Goal: Task Accomplishment & Management: Complete application form

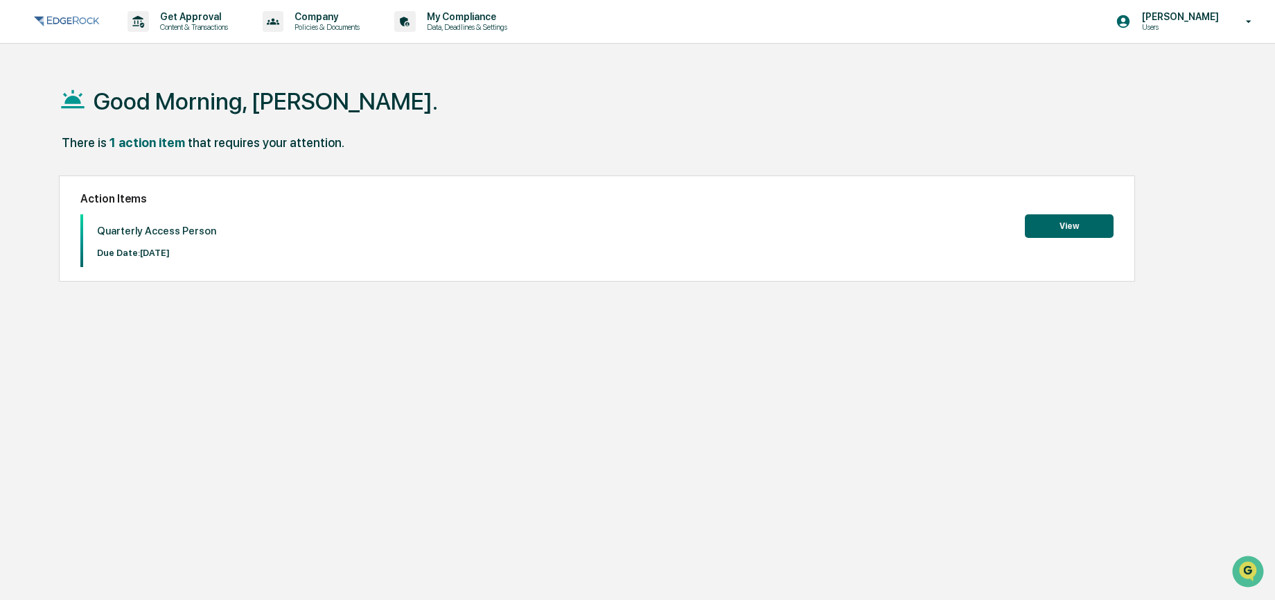
click at [1060, 221] on button "View" at bounding box center [1069, 226] width 89 height 24
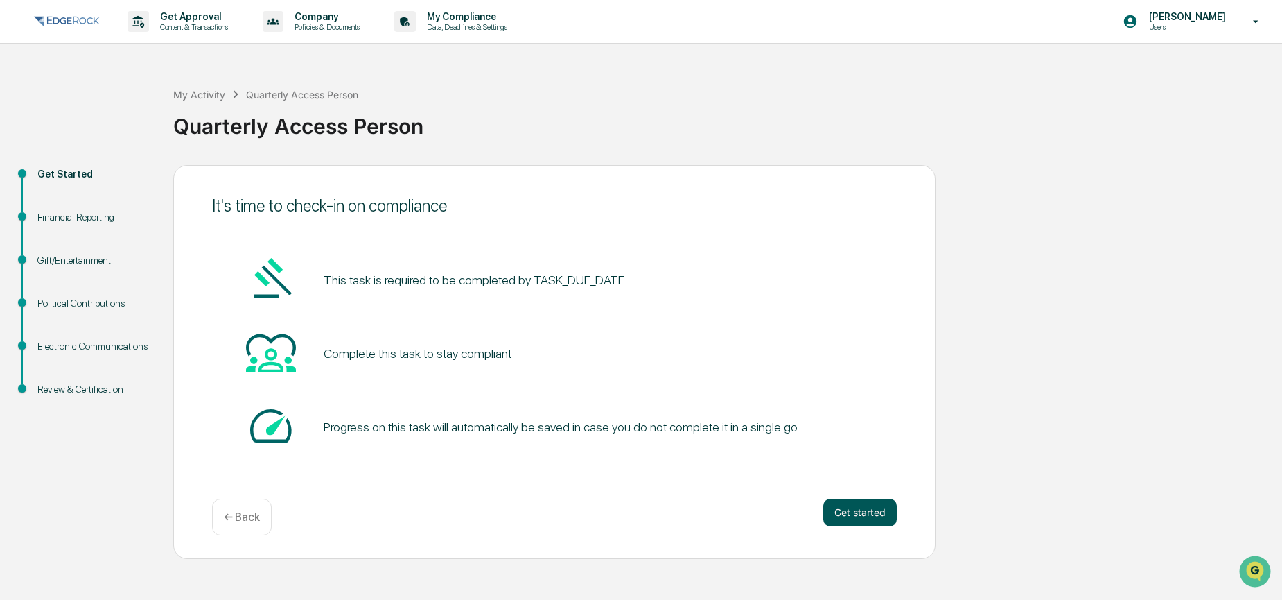
click at [877, 520] on button "Get started" at bounding box center [859, 512] width 73 height 28
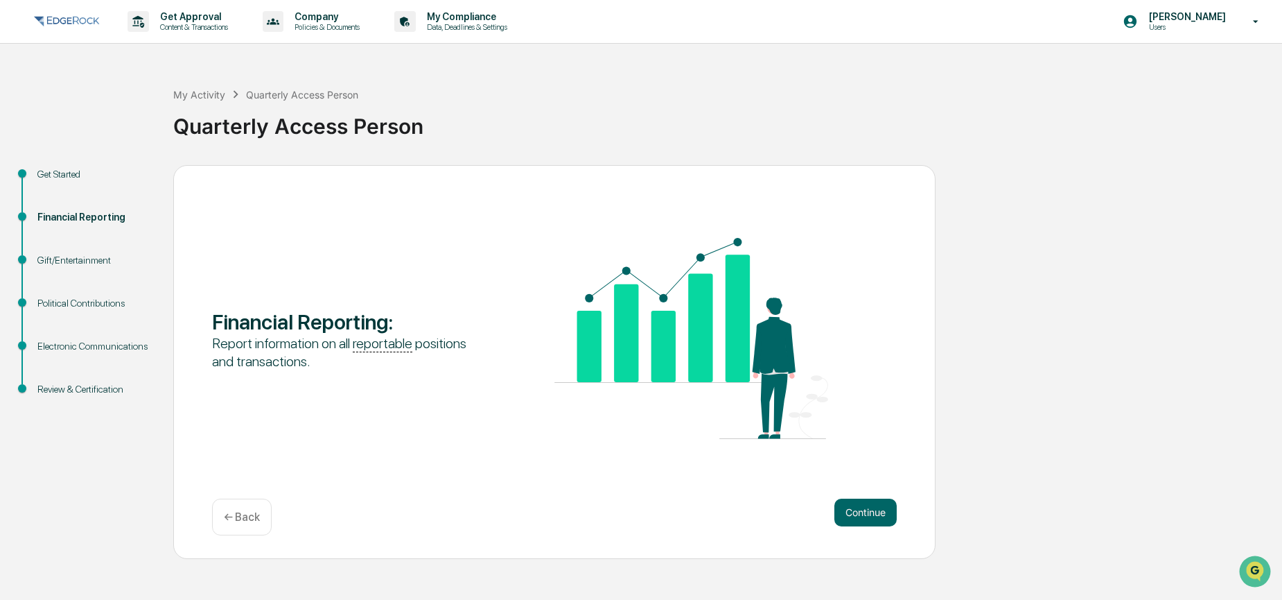
click at [877, 520] on button "Continue" at bounding box center [866, 512] width 62 height 28
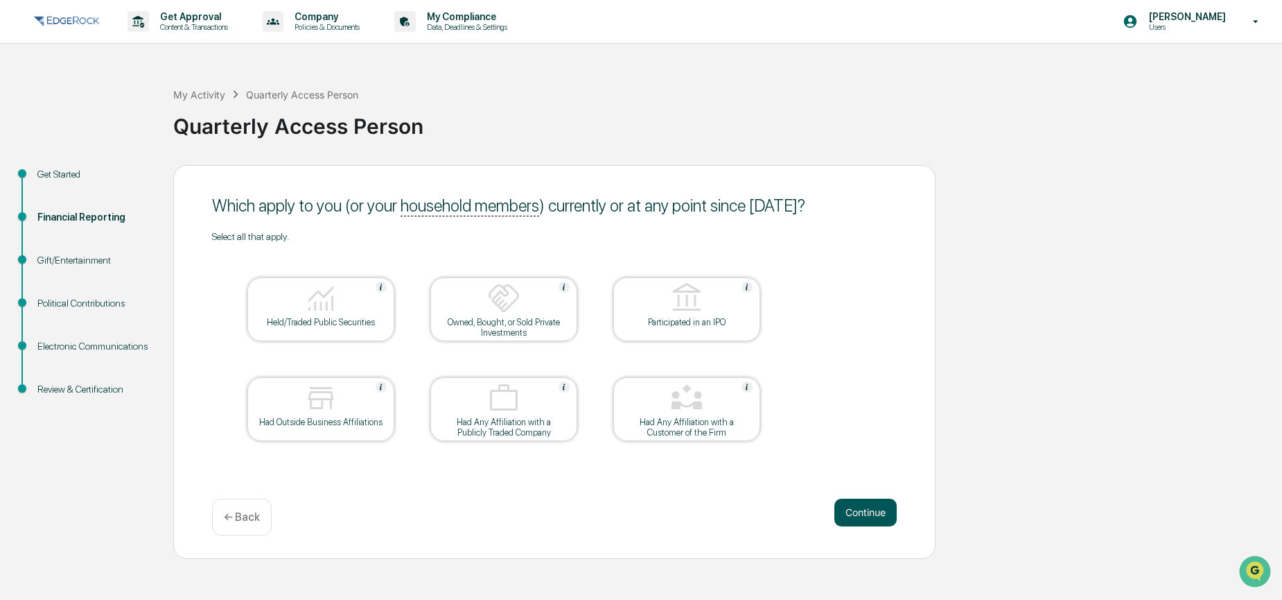
click at [866, 518] on button "Continue" at bounding box center [866, 512] width 62 height 28
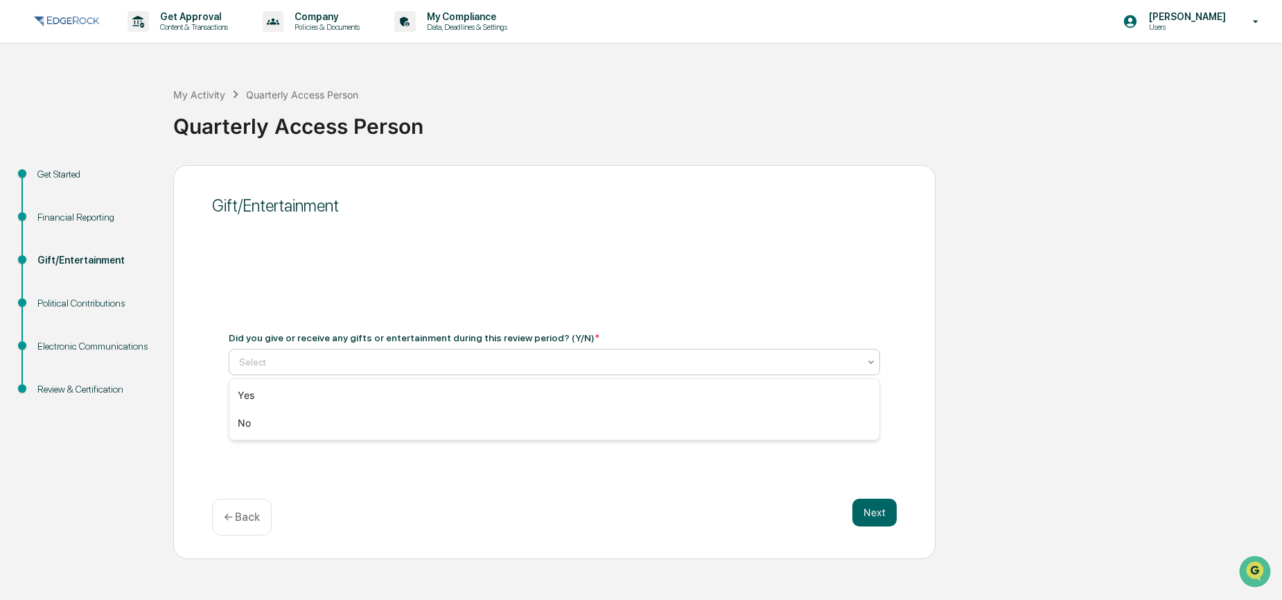
click at [394, 353] on div "Select" at bounding box center [549, 361] width 634 height 19
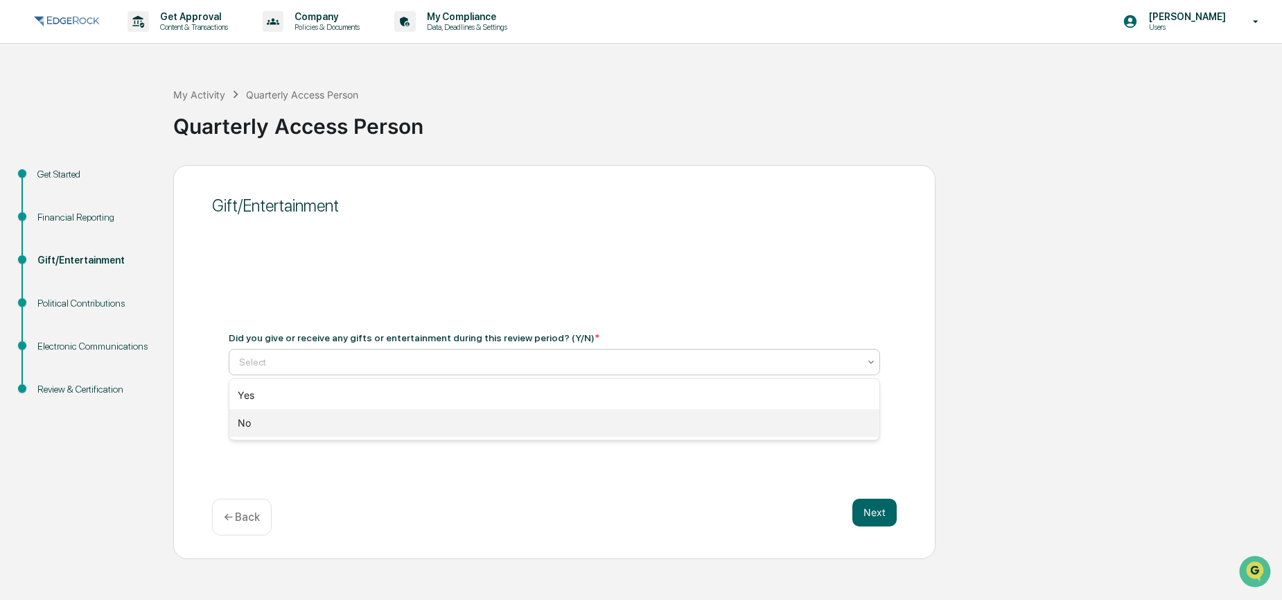
click at [353, 415] on div "No" at bounding box center [554, 423] width 650 height 28
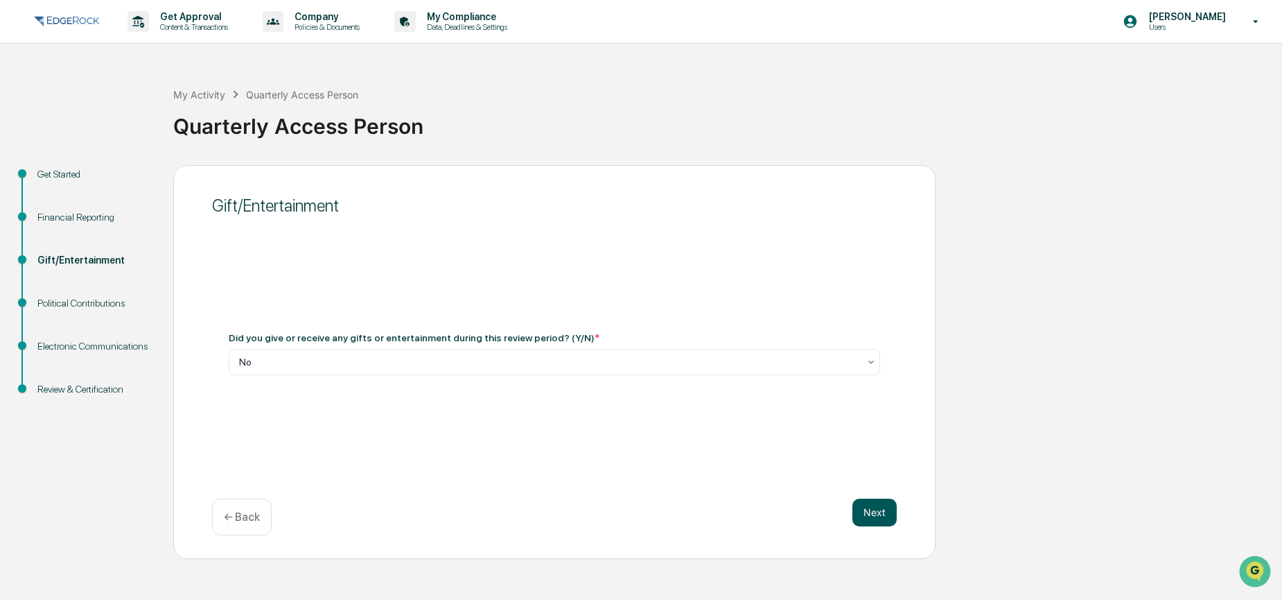
click at [880, 503] on button "Next" at bounding box center [875, 512] width 44 height 28
click at [433, 369] on div "Select" at bounding box center [549, 361] width 634 height 19
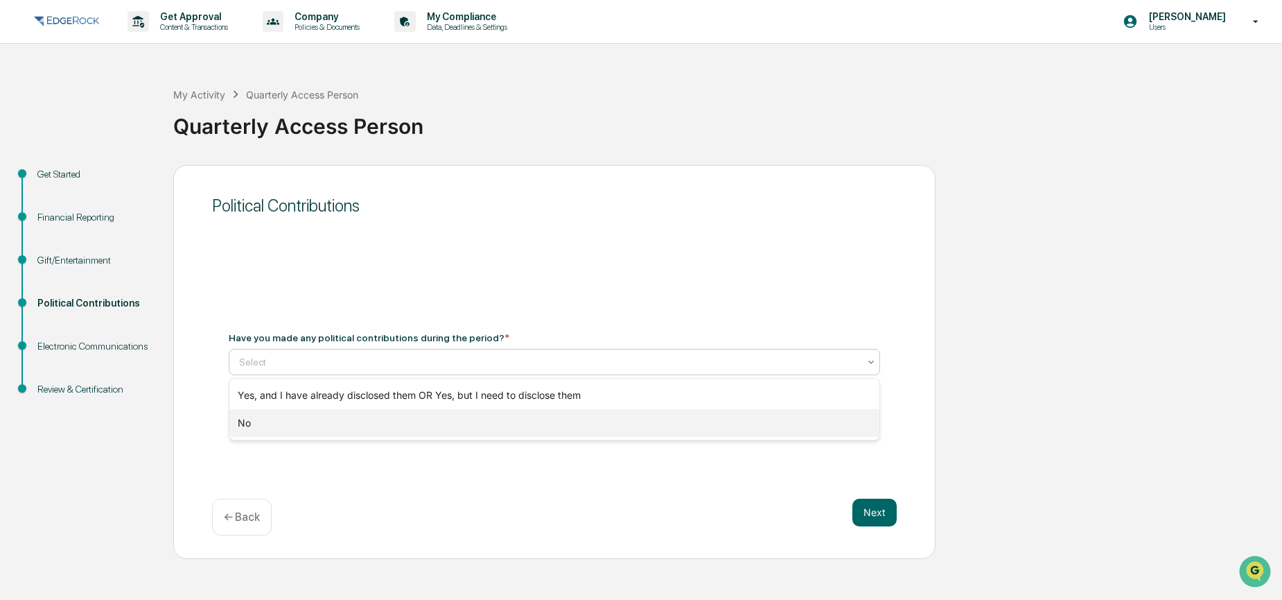
click at [419, 435] on div "No" at bounding box center [554, 423] width 650 height 28
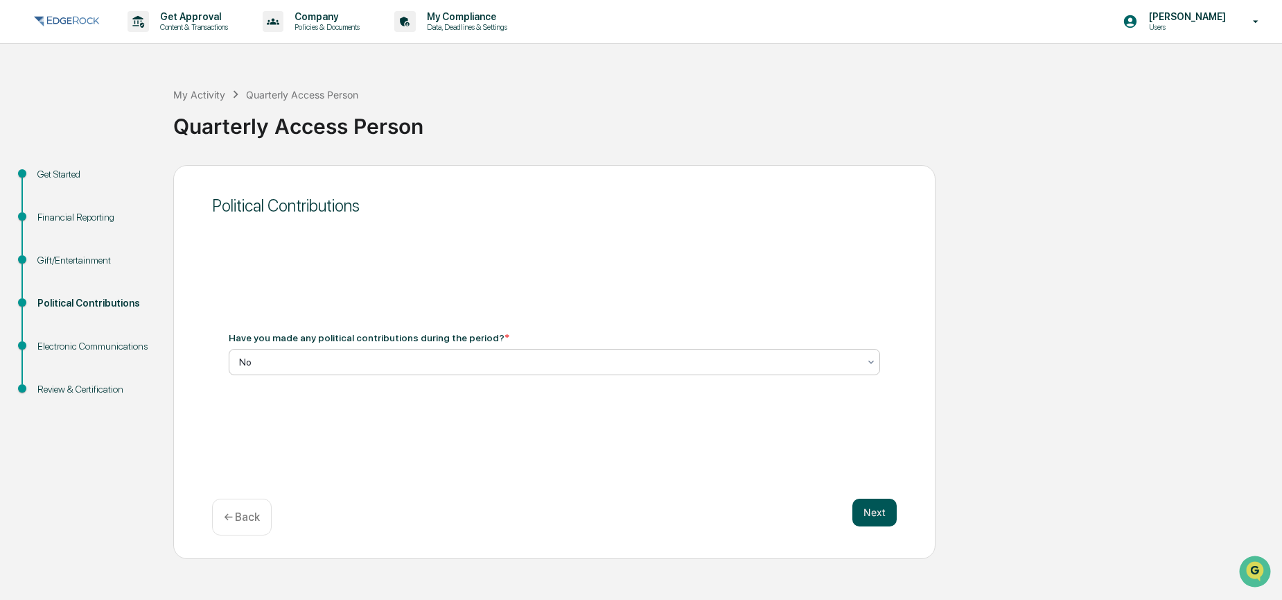
click at [881, 513] on button "Next" at bounding box center [875, 512] width 44 height 28
click at [331, 363] on div at bounding box center [549, 362] width 620 height 14
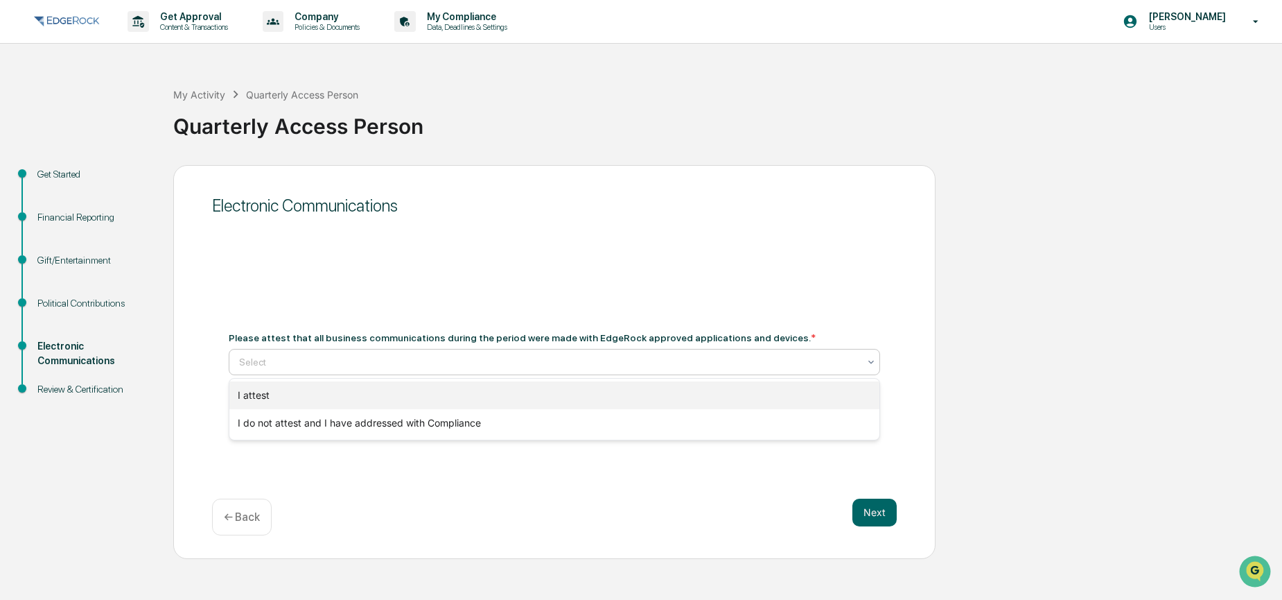
click at [291, 404] on div "I attest" at bounding box center [554, 395] width 650 height 28
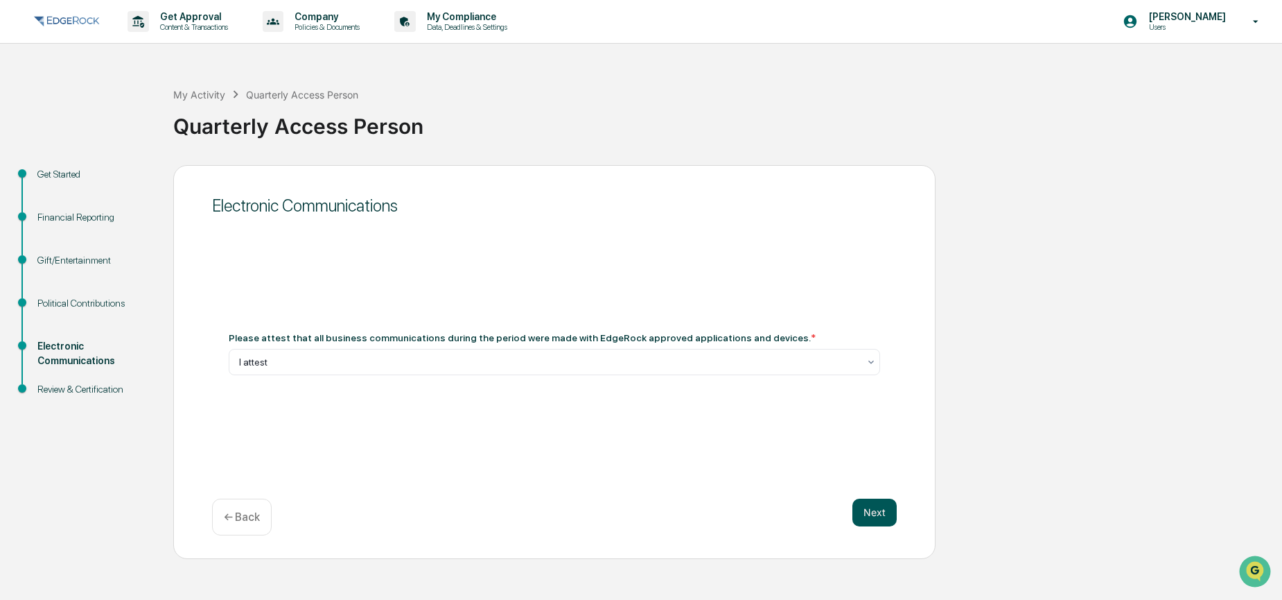
click at [875, 514] on button "Next" at bounding box center [875, 512] width 44 height 28
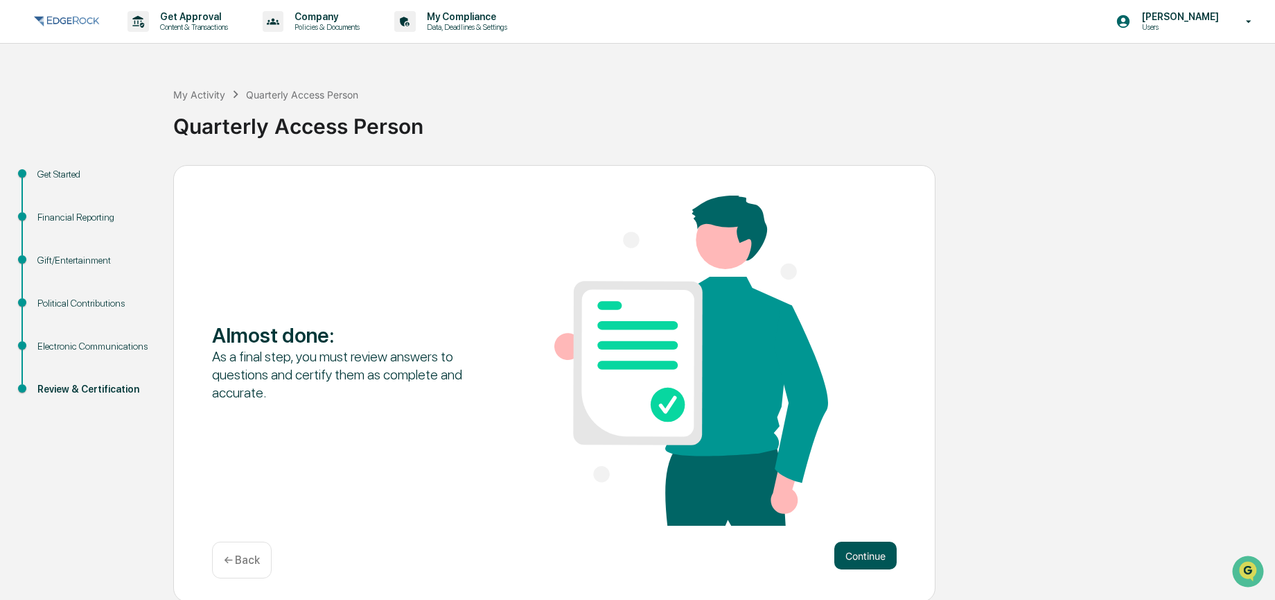
click at [883, 552] on button "Continue" at bounding box center [866, 555] width 62 height 28
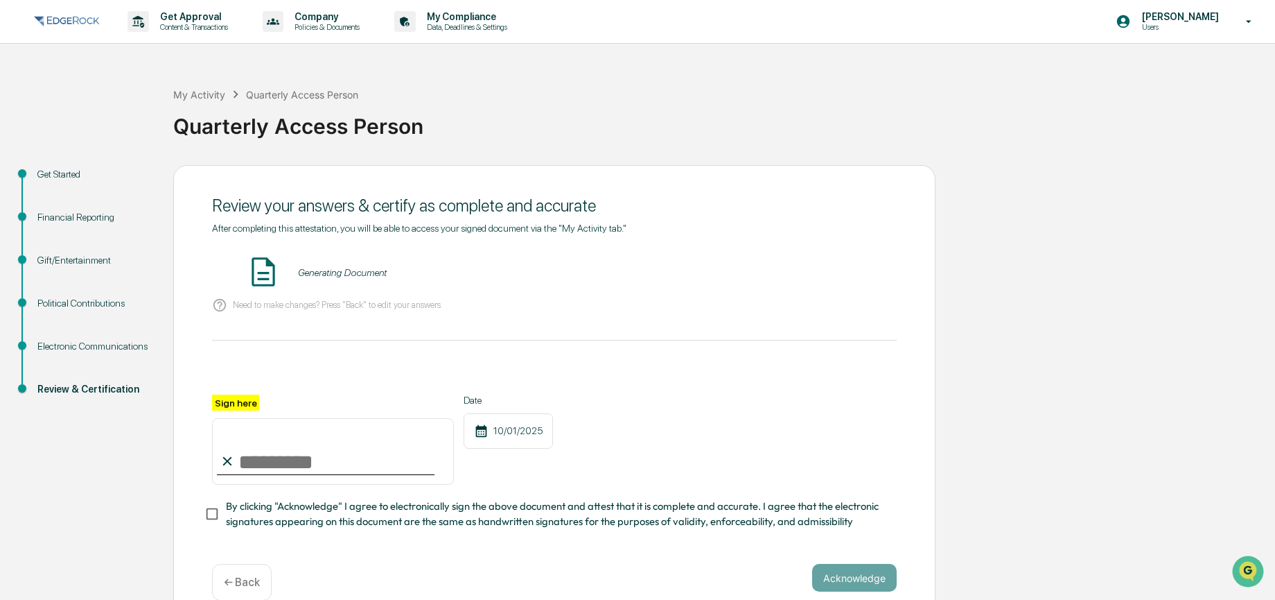
click at [382, 459] on input "Sign here" at bounding box center [333, 451] width 242 height 67
click at [824, 281] on button "VIEW" at bounding box center [818, 273] width 90 height 24
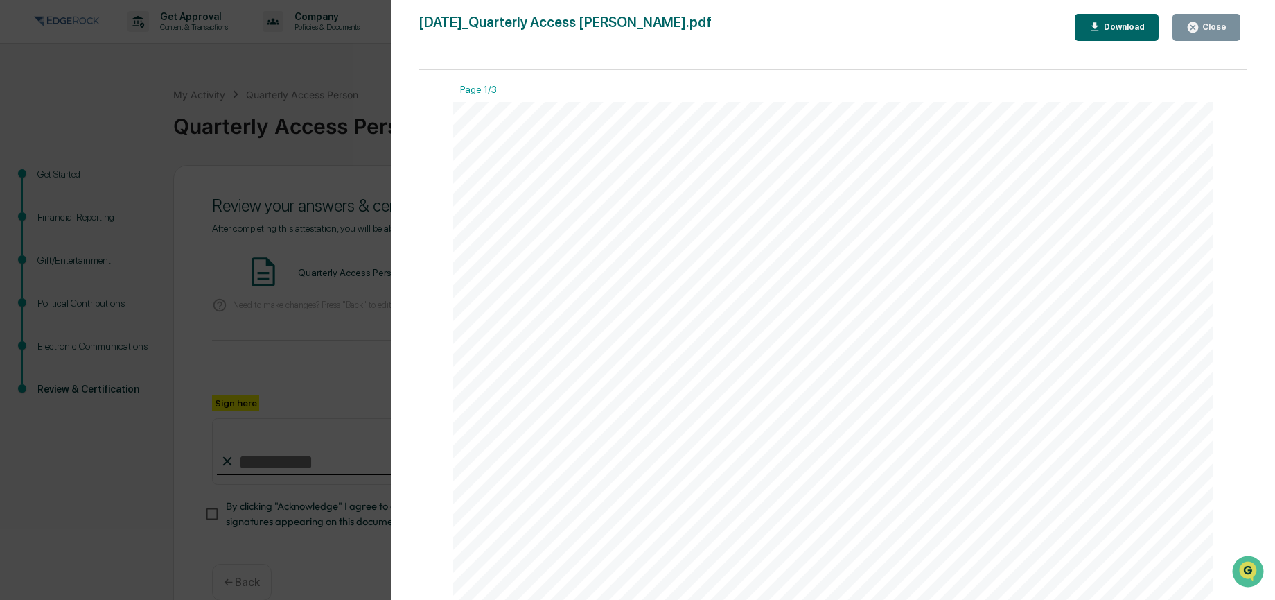
click at [1203, 26] on div "Close" at bounding box center [1213, 27] width 27 height 10
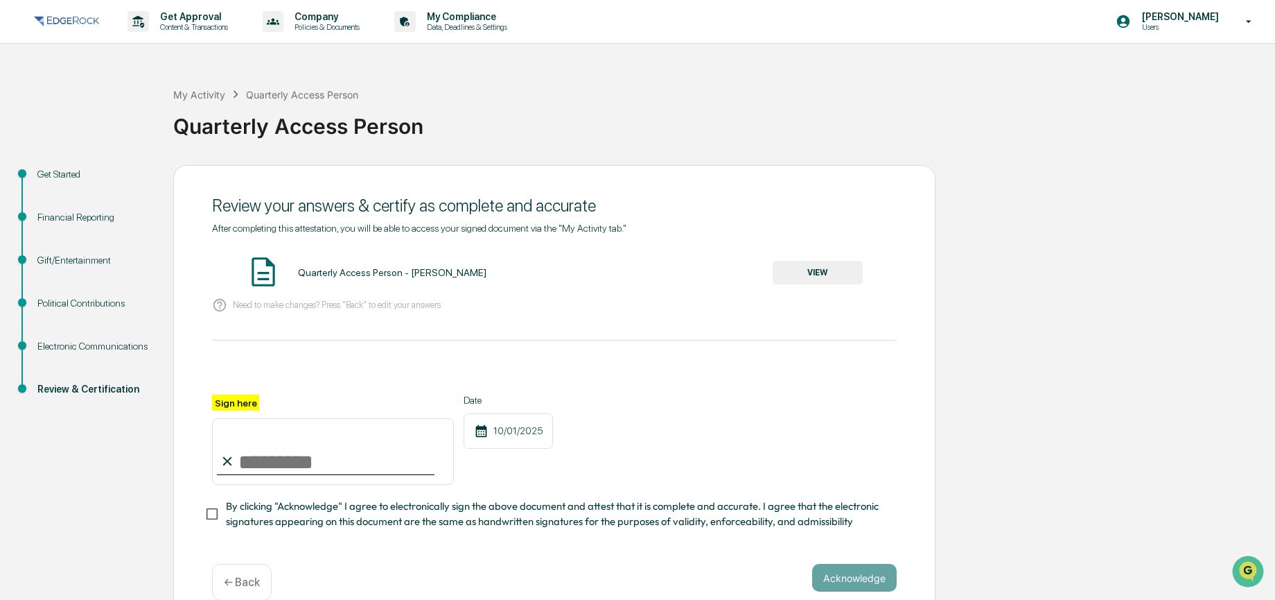
click at [363, 453] on input "Sign here" at bounding box center [333, 451] width 242 height 67
type input "**********"
click at [469, 507] on span "By clicking "Acknowledge" I agree to electronically sign the above document and…" at bounding box center [556, 513] width 660 height 31
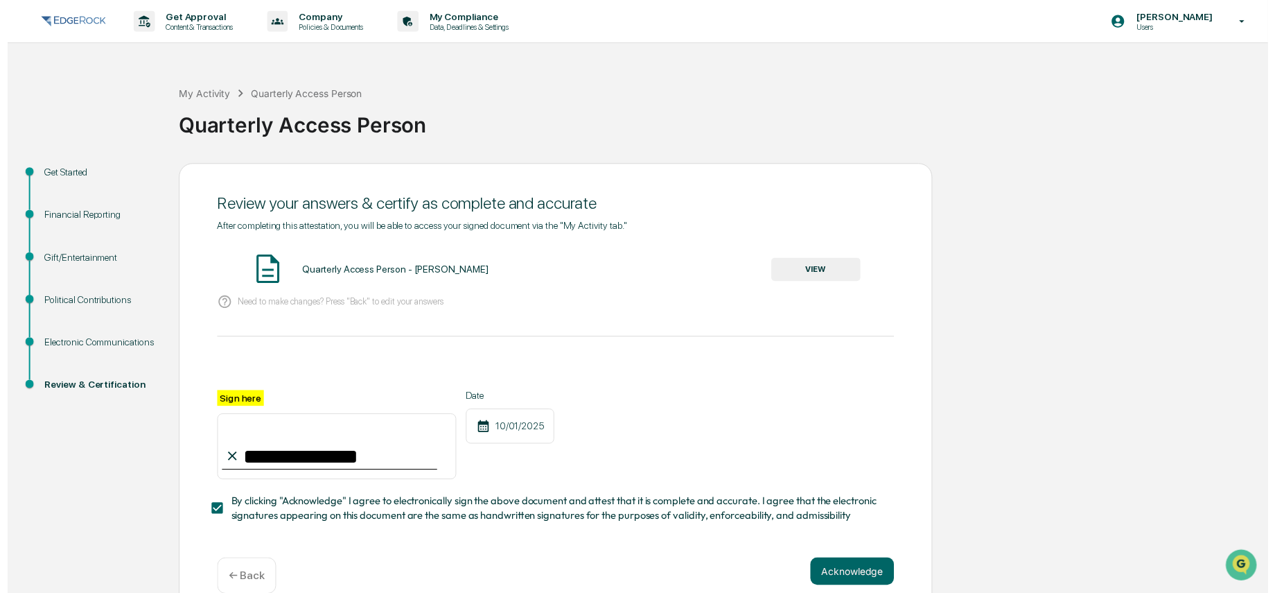
scroll to position [28, 0]
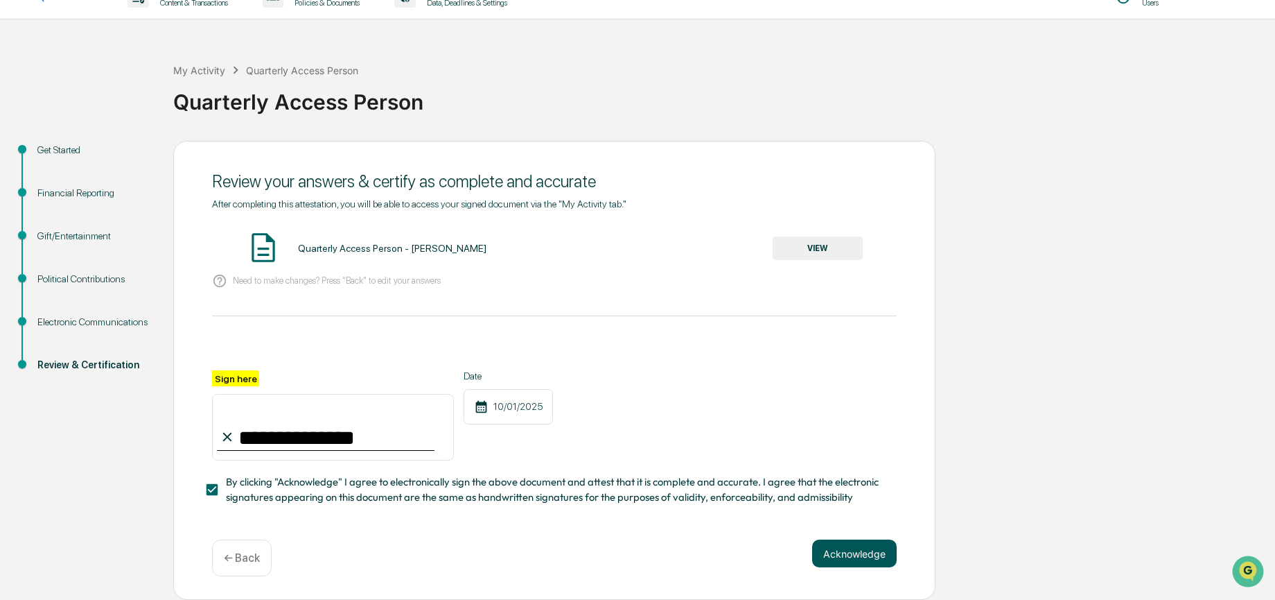
click at [866, 545] on button "Acknowledge" at bounding box center [854, 553] width 85 height 28
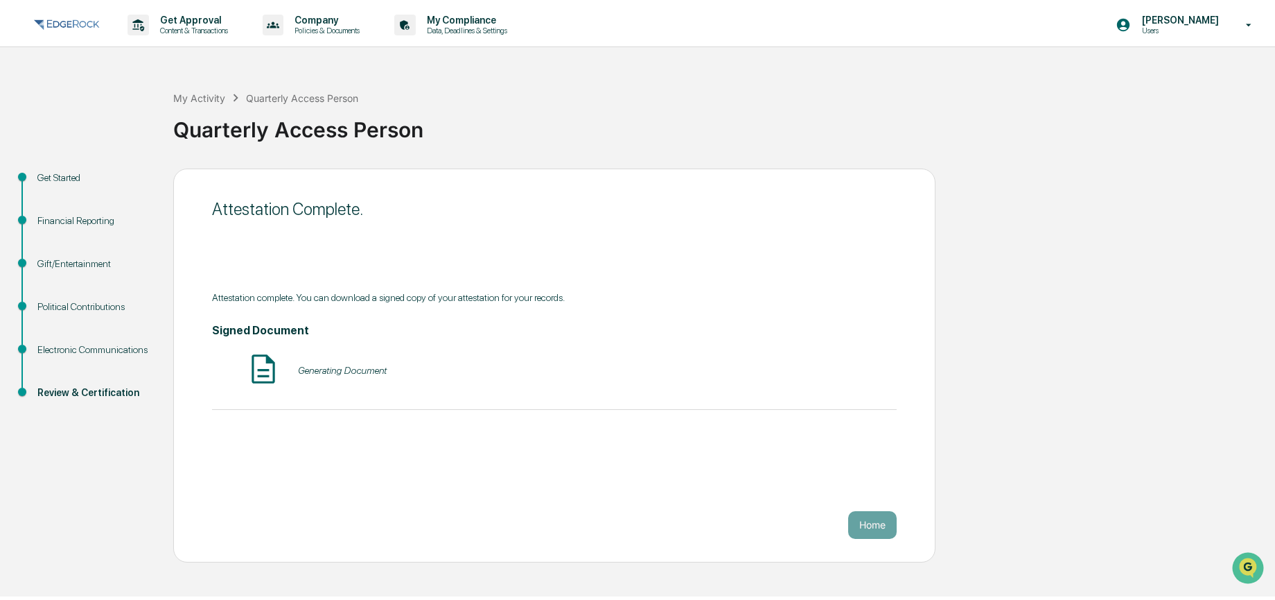
scroll to position [0, 0]
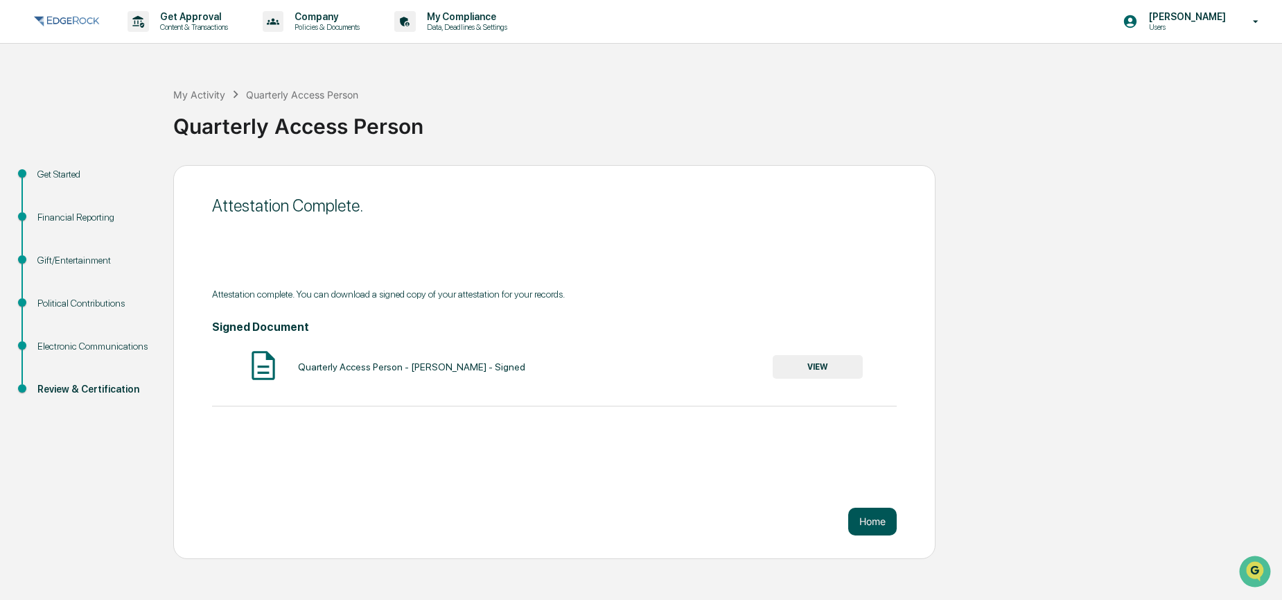
click at [864, 523] on button "Home" at bounding box center [872, 521] width 49 height 28
